Goal: Information Seeking & Learning: Learn about a topic

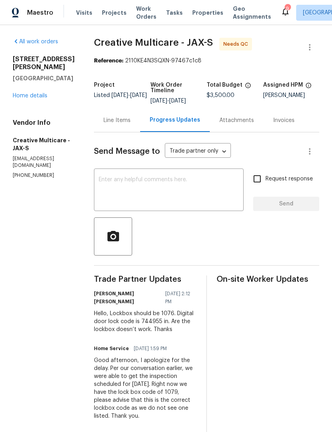
scroll to position [355, 0]
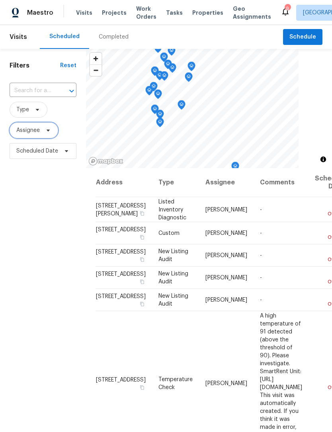
click at [49, 134] on icon at bounding box center [48, 130] width 6 height 6
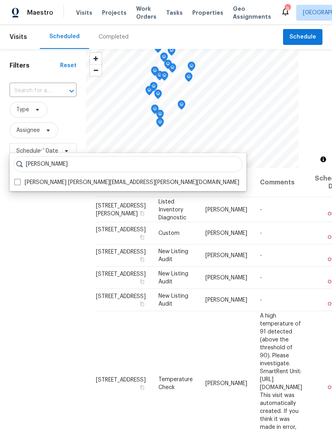
type input "Jeremy dykes"
click at [19, 183] on span at bounding box center [17, 182] width 6 height 6
click at [19, 183] on input "Jeremy Dykes jeremy.dykes@opendoor.com" at bounding box center [16, 181] width 5 height 5
checkbox input "true"
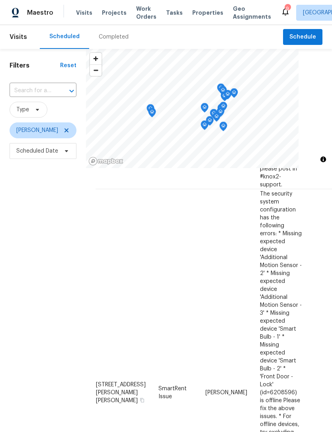
scroll to position [177, 0]
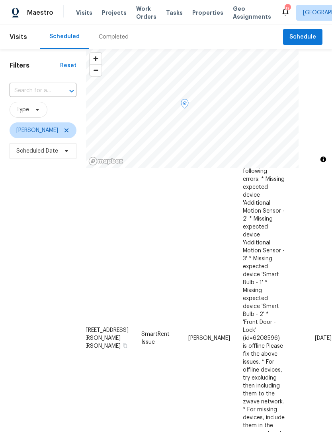
click at [26, 363] on div "Filters Reset ​ Type Jeremy Dykes Scheduled Date" at bounding box center [43, 281] width 86 height 465
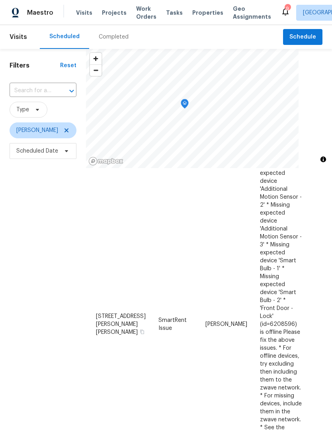
scroll to position [246, 0]
click at [63, 134] on icon at bounding box center [66, 130] width 6 height 6
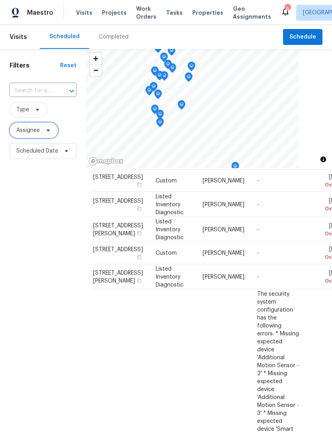
scroll to position [286, 3]
click at [66, 154] on icon at bounding box center [66, 151] width 6 height 6
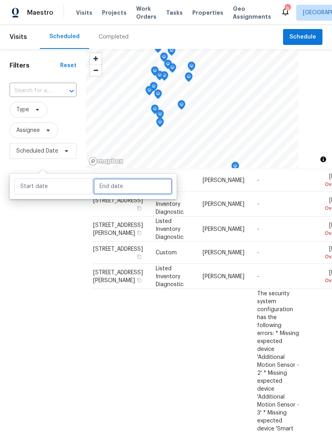
click at [134, 183] on input "text" at bounding box center [132, 187] width 78 height 16
select select "7"
select select "2025"
select select "8"
select select "2025"
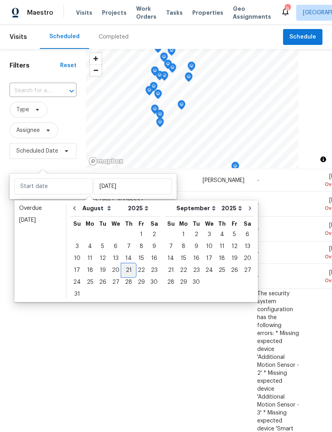
click at [126, 271] on div "21" at bounding box center [128, 270] width 13 height 11
type input "Thu, Aug 21"
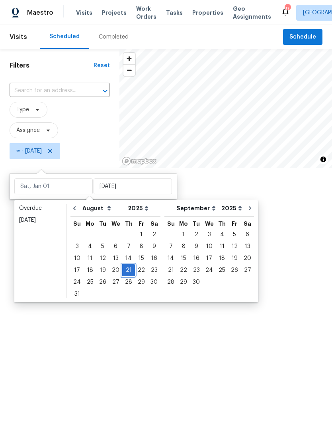
click at [128, 268] on div "21" at bounding box center [128, 270] width 13 height 11
type input "Thu, Aug 21"
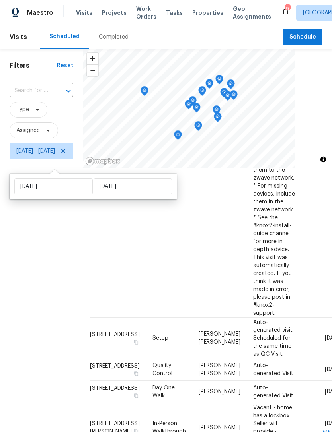
click at [45, 288] on div "Filters Reset ​ Type Assignee Thu, Aug 21 - Thu, Aug 21" at bounding box center [41, 281] width 83 height 465
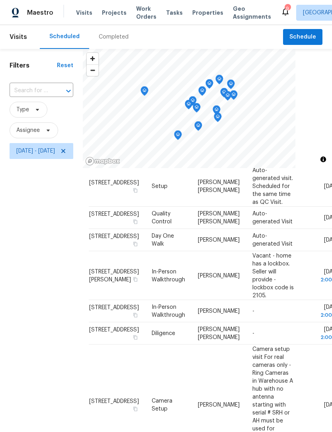
scroll to position [437, 4]
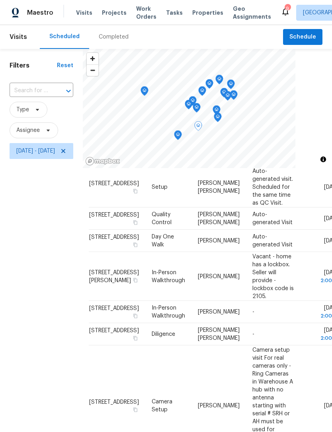
click at [0, 0] on icon at bounding box center [0, 0] width 0 height 0
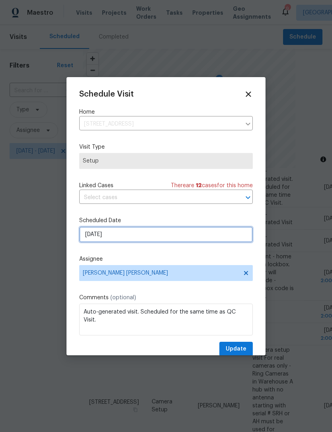
click at [128, 232] on input "8/21/2025" at bounding box center [165, 235] width 173 height 16
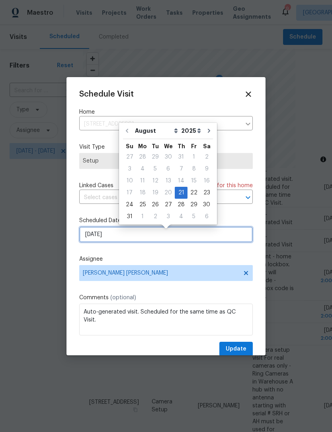
scroll to position [2, 0]
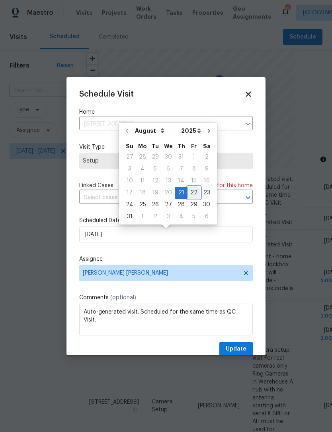
click at [192, 191] on div "22" at bounding box center [193, 192] width 13 height 11
type input "8/22/2025"
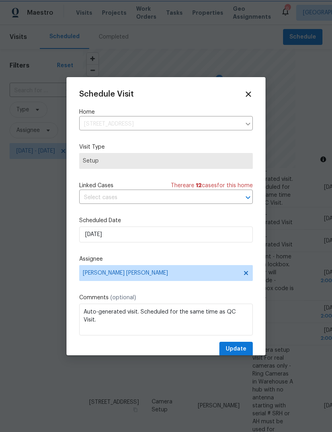
scroll to position [2, 0]
click at [242, 348] on span "Update" at bounding box center [235, 349] width 21 height 10
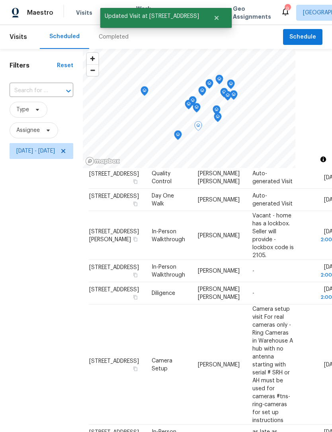
click at [0, 0] on icon at bounding box center [0, 0] width 0 height 0
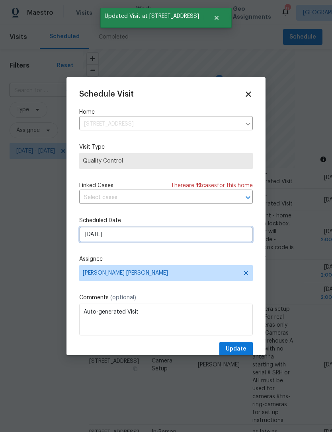
click at [135, 235] on input "8/21/2025" at bounding box center [165, 235] width 173 height 16
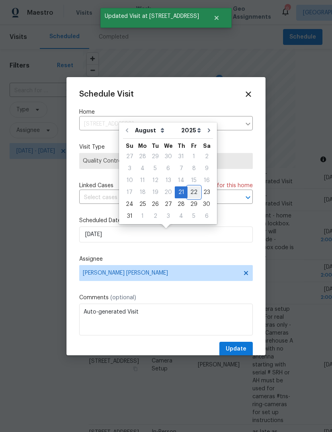
click at [191, 191] on div "22" at bounding box center [193, 192] width 13 height 11
type input "8/22/2025"
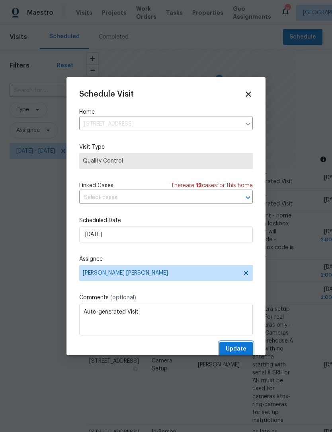
click at [243, 350] on span "Update" at bounding box center [235, 349] width 21 height 10
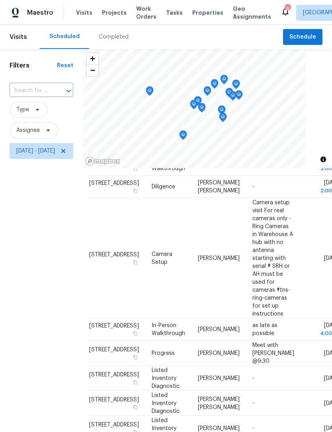
scroll to position [0, 0]
click at [187, 130] on icon "Map marker" at bounding box center [183, 135] width 8 height 10
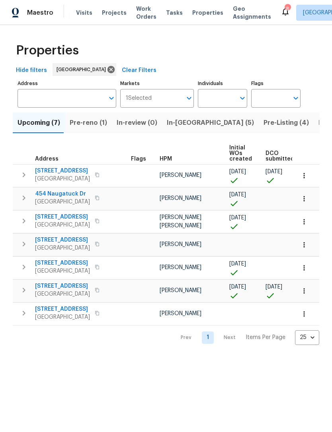
click at [82, 128] on span "Pre-reno (1)" at bounding box center [88, 122] width 37 height 11
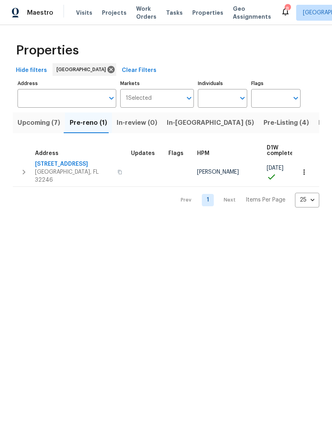
scroll to position [4, 0]
click at [43, 128] on span "Upcoming (7)" at bounding box center [38, 122] width 43 height 11
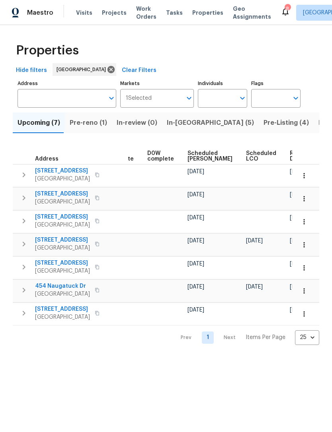
scroll to position [0, 200]
click at [290, 162] on span "Ready Date" at bounding box center [298, 156] width 17 height 11
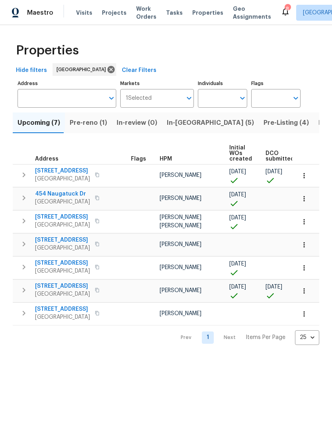
click at [76, 175] on span "6899 Clinton Corners Dr W" at bounding box center [62, 171] width 55 height 8
click at [179, 133] on button "In-reno (5)" at bounding box center [210, 123] width 97 height 21
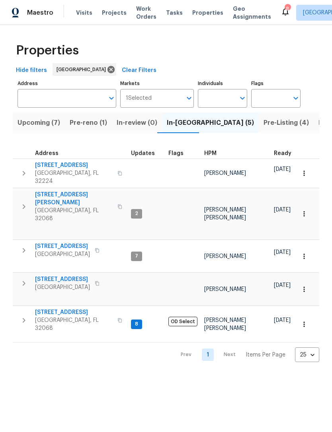
click at [210, 156] on span "HPM" at bounding box center [210, 154] width 12 height 6
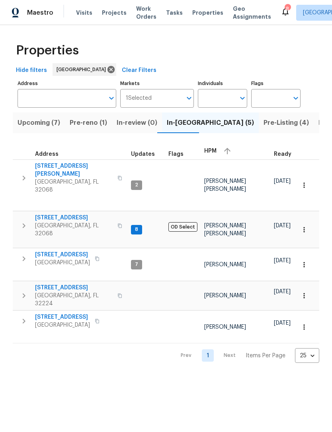
click at [76, 222] on span "Middleburg, FL 32068" at bounding box center [74, 230] width 78 height 16
click at [60, 259] on span "Orange Park, FL 32065" at bounding box center [62, 263] width 55 height 8
click at [63, 313] on span "5453 S Bend Cir N" at bounding box center [62, 317] width 55 height 8
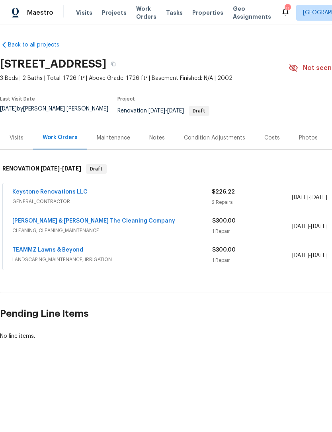
click at [17, 146] on div "Visits" at bounding box center [16, 137] width 33 height 23
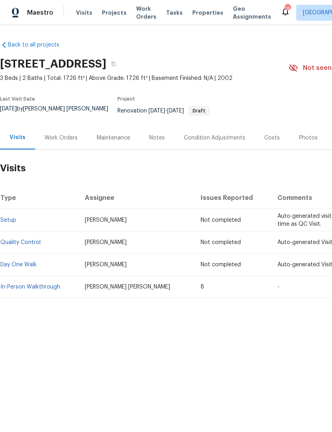
click at [23, 284] on td "In-Person Walkthrough" at bounding box center [39, 287] width 78 height 22
click at [25, 290] on link "In-Person Walkthrough" at bounding box center [30, 287] width 60 height 6
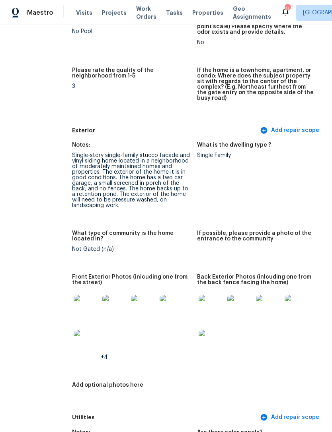
scroll to position [240, 25]
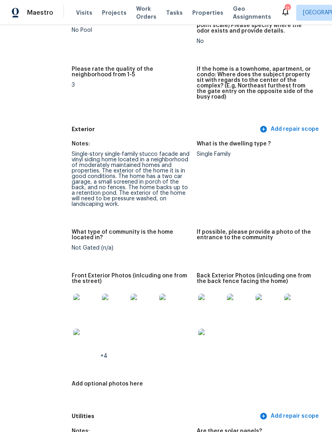
click at [73, 303] on img at bounding box center [85, 306] width 25 height 25
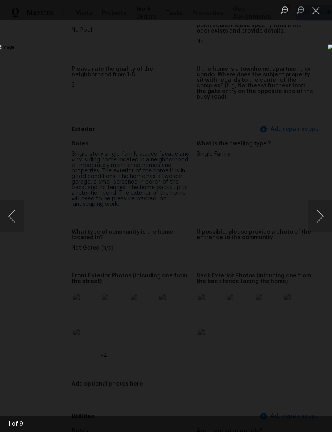
click at [322, 213] on button "Next image" at bounding box center [320, 216] width 24 height 32
click at [322, 214] on button "Next image" at bounding box center [320, 216] width 24 height 32
click at [321, 210] on button "Next image" at bounding box center [320, 216] width 24 height 32
click at [320, 209] on button "Next image" at bounding box center [320, 216] width 24 height 32
click at [315, 12] on button "Close lightbox" at bounding box center [316, 10] width 16 height 14
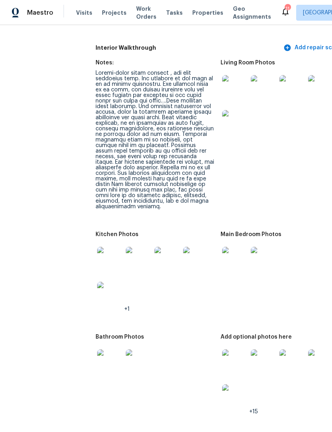
scroll to position [938, 2]
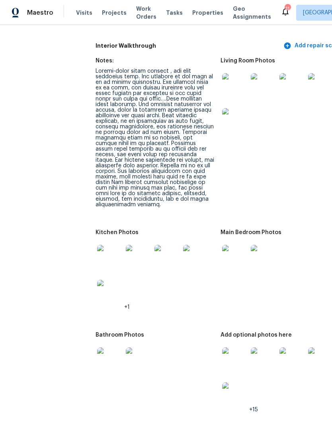
click at [97, 249] on img at bounding box center [109, 257] width 25 height 25
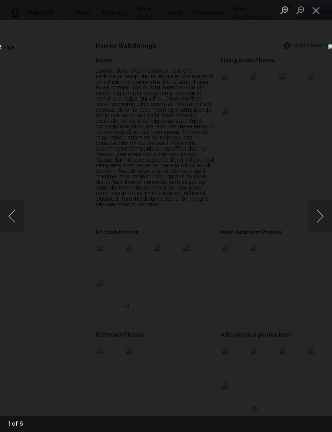
click at [317, 214] on button "Next image" at bounding box center [320, 216] width 24 height 32
click at [320, 216] on button "Next image" at bounding box center [320, 216] width 24 height 32
click at [320, 215] on button "Next image" at bounding box center [320, 216] width 24 height 32
click at [320, 216] on button "Next image" at bounding box center [320, 216] width 24 height 32
click at [316, 10] on button "Close lightbox" at bounding box center [316, 10] width 16 height 14
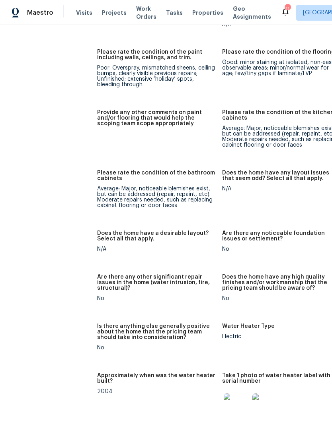
scroll to position [1404, 0]
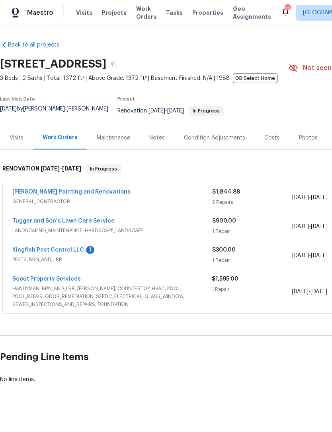
click at [64, 253] on link "Kingfish Pest Control LLC" at bounding box center [48, 250] width 72 height 6
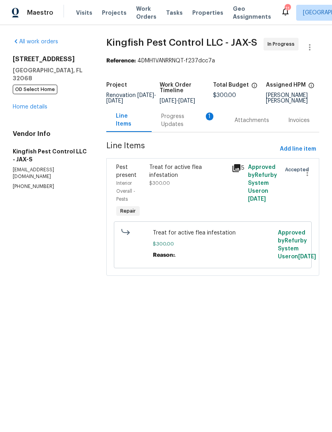
click at [175, 128] on div "Progress Updates 1" at bounding box center [188, 121] width 54 height 16
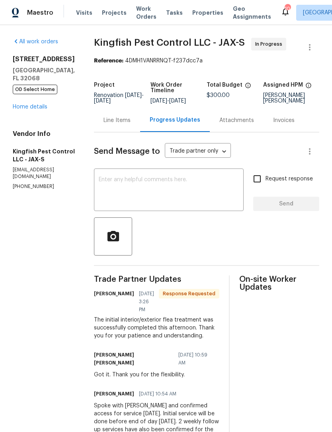
click at [38, 107] on link "Home details" at bounding box center [30, 107] width 35 height 6
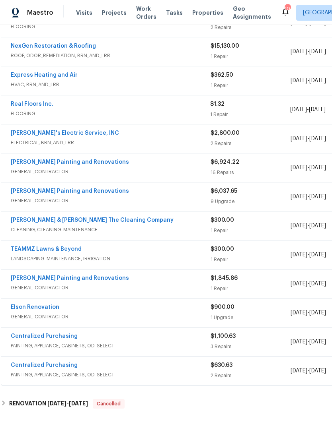
scroll to position [198, 2]
click at [76, 312] on div "Elson Renovation" at bounding box center [111, 308] width 200 height 10
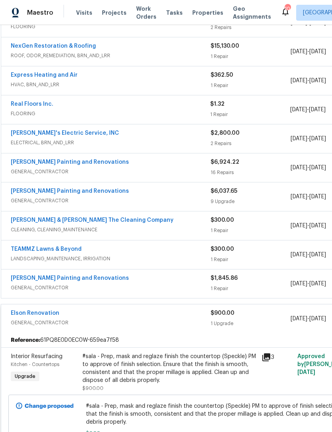
click at [269, 361] on icon at bounding box center [266, 357] width 8 height 8
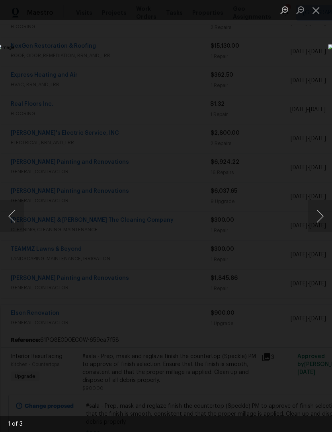
click at [319, 210] on button "Next image" at bounding box center [320, 216] width 24 height 32
click at [315, 212] on button "Next image" at bounding box center [320, 216] width 24 height 32
click at [317, 11] on button "Close lightbox" at bounding box center [316, 10] width 16 height 14
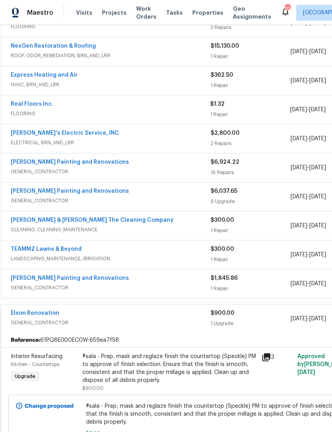
click at [101, 327] on span "GENERAL_CONTRACTOR" at bounding box center [111, 323] width 200 height 8
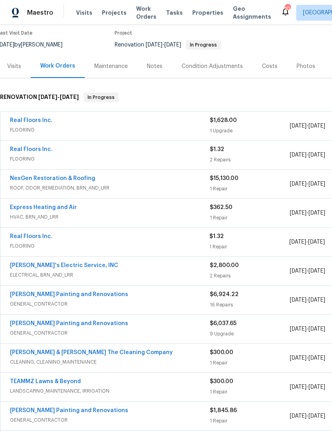
scroll to position [66, 1]
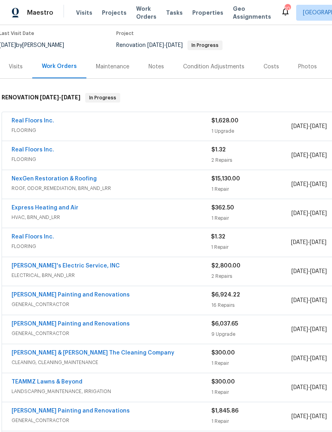
click at [126, 134] on span "FLOORING" at bounding box center [112, 130] width 200 height 8
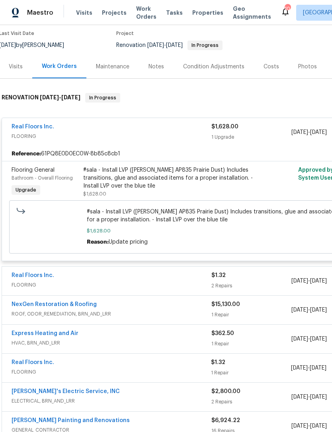
click at [82, 140] on span "FLOORING" at bounding box center [112, 136] width 200 height 8
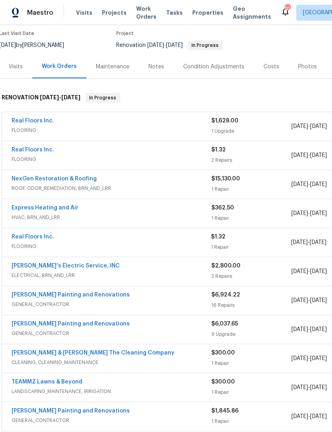
click at [97, 163] on span "FLOORING" at bounding box center [112, 159] width 200 height 8
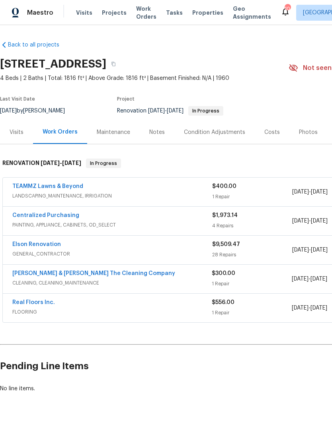
click at [104, 258] on span "GENERAL_CONTRACTOR" at bounding box center [112, 254] width 200 height 8
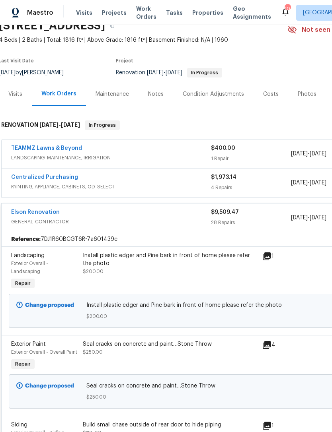
scroll to position [39, 2]
click at [263, 260] on icon at bounding box center [266, 256] width 8 height 8
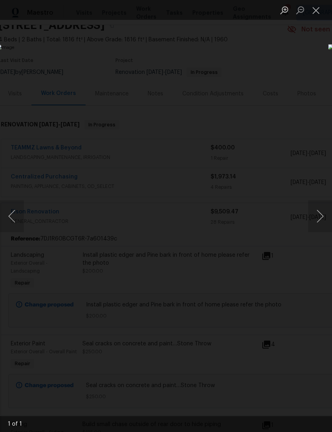
click at [311, 214] on button "Next image" at bounding box center [320, 216] width 24 height 32
click at [318, 216] on button "Next image" at bounding box center [320, 216] width 24 height 32
click at [260, 111] on img "Lightbox" at bounding box center [128, 216] width 264 height 344
click at [318, 9] on button "Close lightbox" at bounding box center [316, 10] width 16 height 14
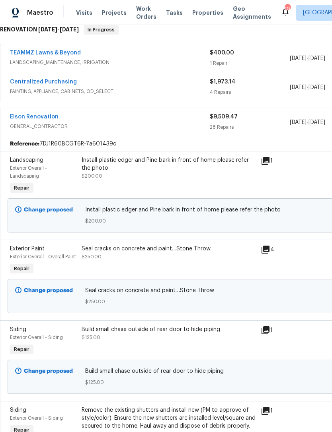
scroll to position [140, 2]
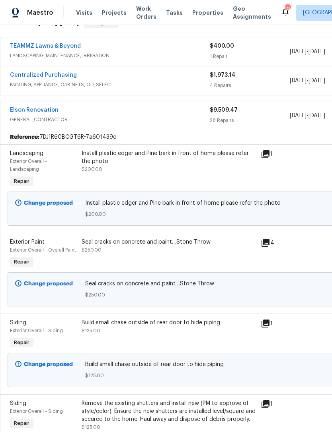
click at [269, 247] on icon at bounding box center [265, 243] width 8 height 8
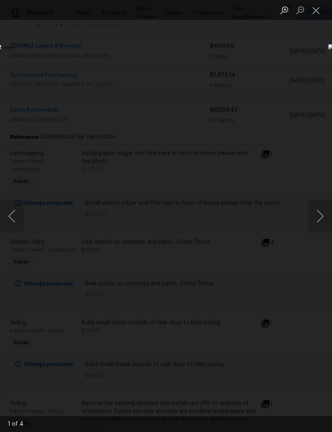
click at [322, 212] on button "Next image" at bounding box center [320, 216] width 24 height 32
click at [325, 212] on button "Next image" at bounding box center [320, 216] width 24 height 32
click at [330, 213] on button "Next image" at bounding box center [320, 216] width 24 height 32
click at [323, 211] on button "Next image" at bounding box center [320, 216] width 24 height 32
click at [316, 8] on button "Close lightbox" at bounding box center [316, 10] width 16 height 14
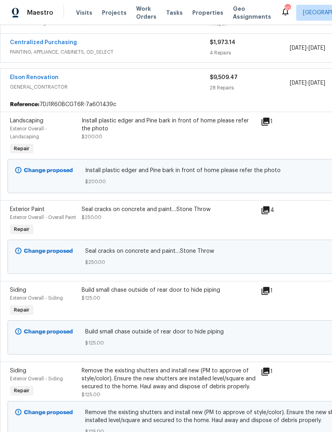
scroll to position [180, 3]
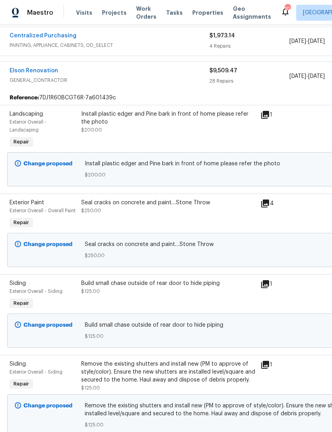
click at [268, 288] on icon at bounding box center [265, 284] width 8 height 8
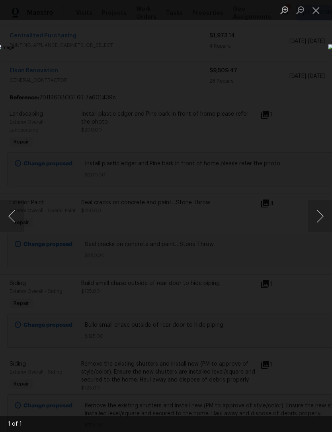
click at [316, 11] on button "Close lightbox" at bounding box center [316, 10] width 16 height 14
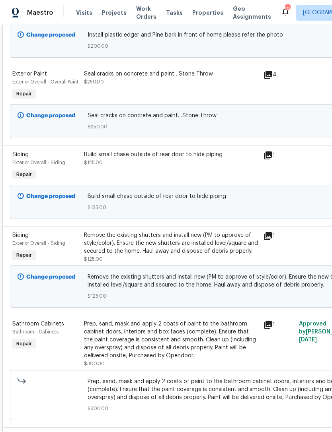
scroll to position [309, 0]
click at [270, 240] on icon at bounding box center [268, 236] width 8 height 8
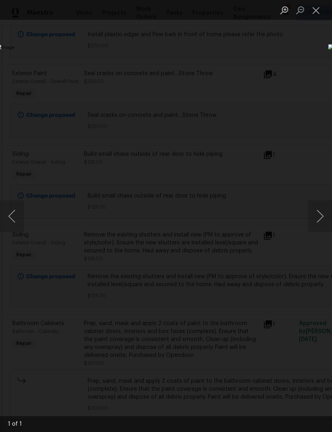
click at [321, 210] on button "Next image" at bounding box center [320, 216] width 24 height 32
click at [315, 216] on button "Next image" at bounding box center [320, 216] width 24 height 32
click at [318, 8] on button "Close lightbox" at bounding box center [316, 10] width 16 height 14
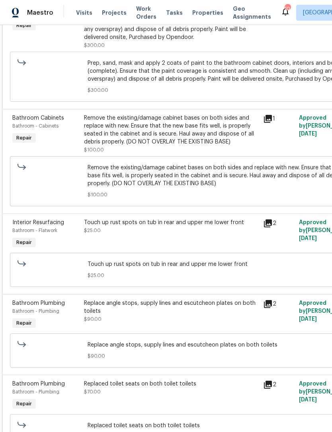
scroll to position [628, 0]
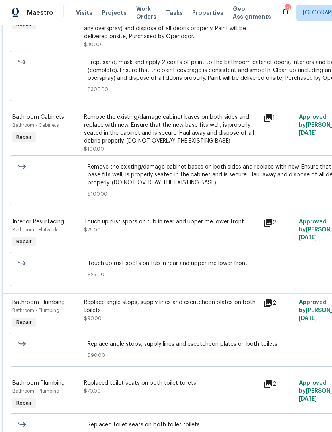
click at [269, 227] on icon at bounding box center [268, 223] width 10 height 10
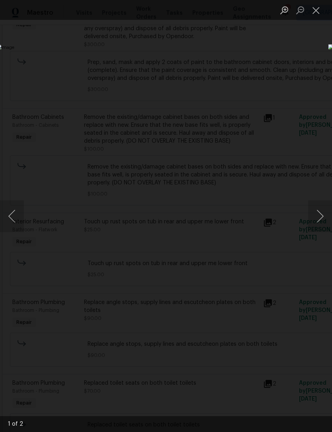
click at [321, 210] on button "Next image" at bounding box center [320, 216] width 24 height 32
click at [322, 211] on button "Next image" at bounding box center [320, 216] width 24 height 32
click at [314, 11] on button "Close lightbox" at bounding box center [316, 10] width 16 height 14
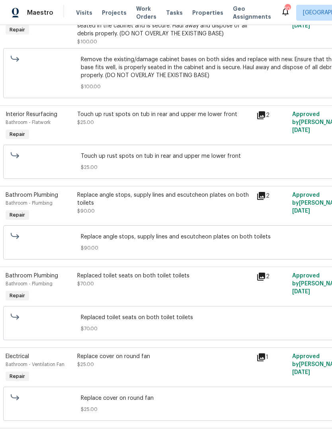
scroll to position [737, 6]
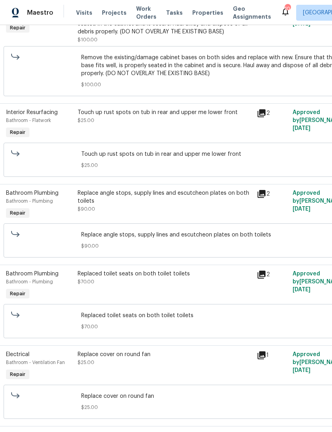
click at [266, 199] on icon at bounding box center [261, 194] width 10 height 10
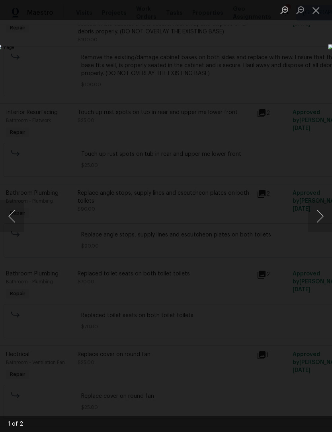
click at [319, 207] on button "Next image" at bounding box center [320, 216] width 24 height 32
click at [319, 208] on button "Next image" at bounding box center [320, 216] width 24 height 32
click at [321, 211] on button "Next image" at bounding box center [320, 216] width 24 height 32
click at [319, 10] on button "Close lightbox" at bounding box center [316, 10] width 16 height 14
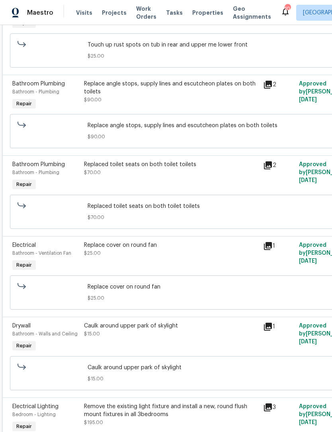
scroll to position [847, 0]
click at [270, 250] on icon at bounding box center [268, 246] width 8 height 8
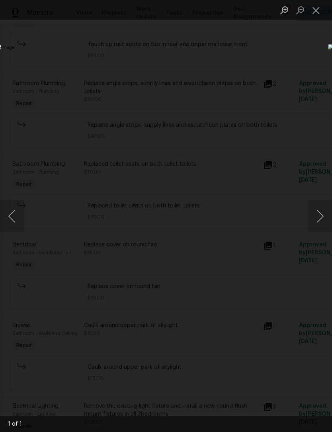
click at [318, 212] on button "Next image" at bounding box center [320, 216] width 24 height 32
click at [307, 58] on div "Lightbox" at bounding box center [166, 216] width 332 height 432
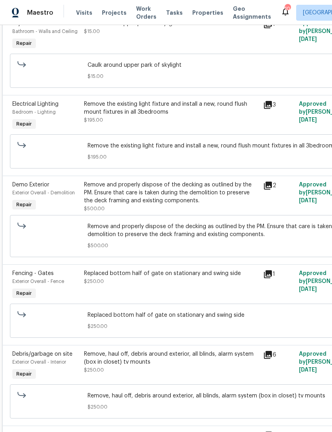
scroll to position [1150, 0]
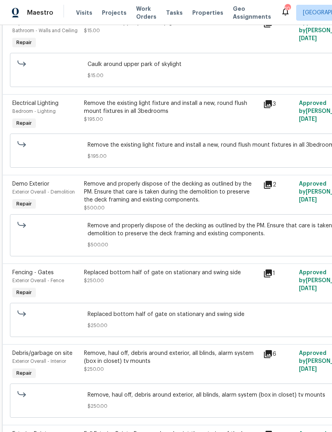
click at [272, 190] on icon at bounding box center [268, 185] width 10 height 10
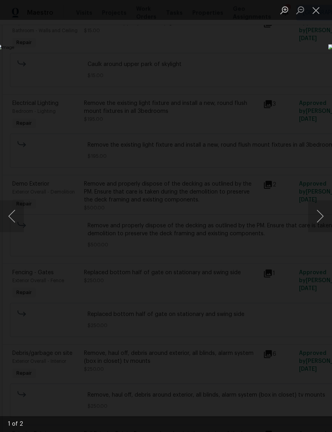
click at [315, 216] on button "Next image" at bounding box center [320, 216] width 24 height 32
click at [318, 215] on button "Next image" at bounding box center [320, 216] width 24 height 32
click at [314, 15] on button "Close lightbox" at bounding box center [316, 10] width 16 height 14
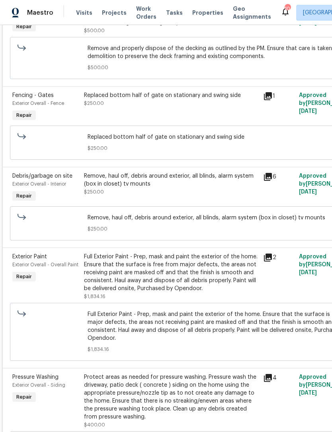
scroll to position [1328, 0]
click at [265, 181] on icon at bounding box center [268, 177] width 10 height 10
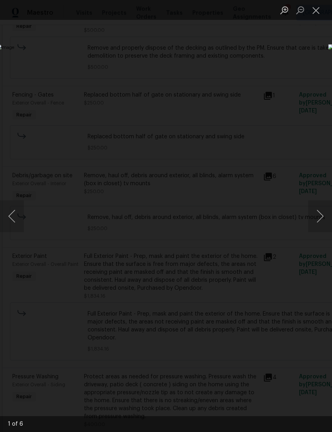
click at [317, 209] on button "Next image" at bounding box center [320, 216] width 24 height 32
click at [318, 206] on button "Next image" at bounding box center [320, 216] width 24 height 32
click at [318, 207] on button "Next image" at bounding box center [320, 216] width 24 height 32
click at [318, 206] on button "Next image" at bounding box center [320, 216] width 24 height 32
click at [320, 204] on button "Next image" at bounding box center [320, 216] width 24 height 32
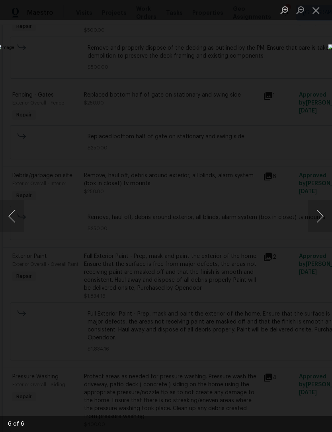
click at [319, 204] on button "Next image" at bounding box center [320, 216] width 24 height 32
click at [321, 206] on button "Next image" at bounding box center [320, 216] width 24 height 32
click at [314, 11] on button "Close lightbox" at bounding box center [316, 10] width 16 height 14
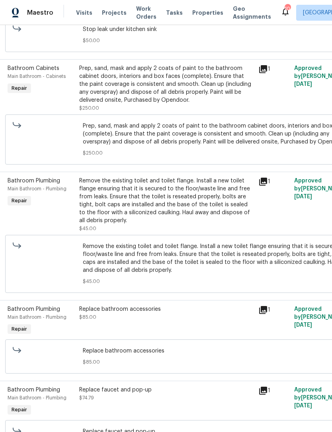
scroll to position [2440, 2]
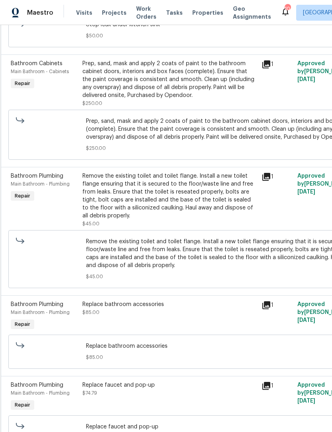
click at [267, 309] on icon at bounding box center [266, 305] width 8 height 8
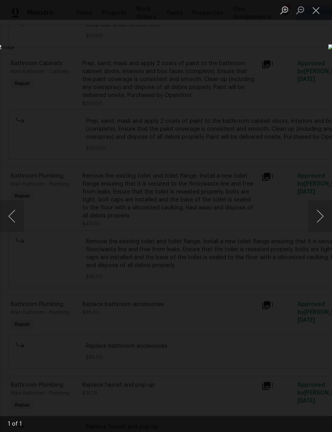
click at [321, 210] on button "Next image" at bounding box center [320, 216] width 24 height 32
click at [318, 209] on button "Next image" at bounding box center [320, 216] width 24 height 32
click at [316, 67] on div "Lightbox" at bounding box center [166, 216] width 332 height 432
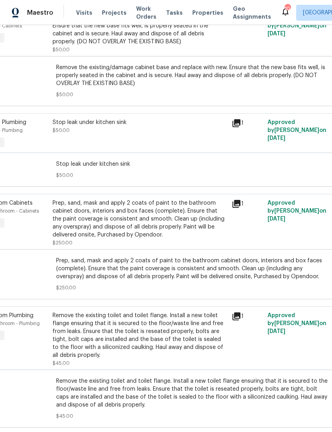
scroll to position [2301, 29]
